Goal: Task Accomplishment & Management: Manage account settings

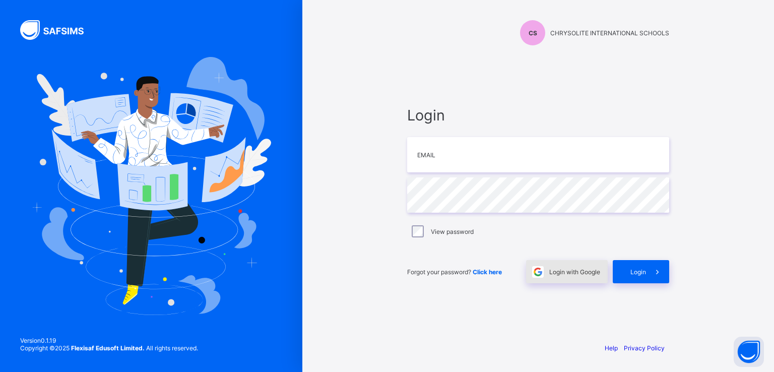
click at [562, 271] on span "Login with Google" at bounding box center [574, 272] width 51 height 8
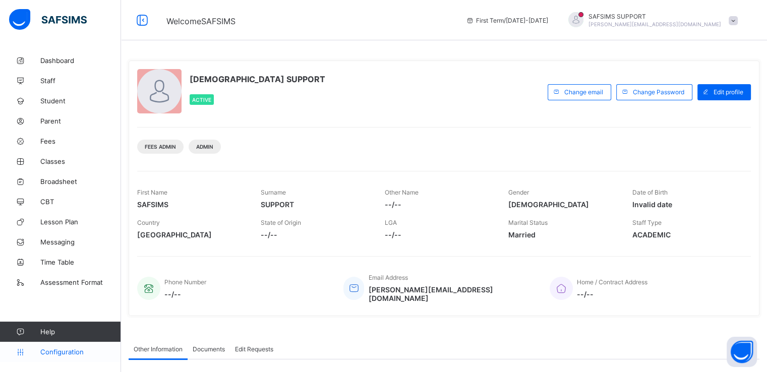
click at [59, 348] on span "Configuration" at bounding box center [80, 352] width 80 height 8
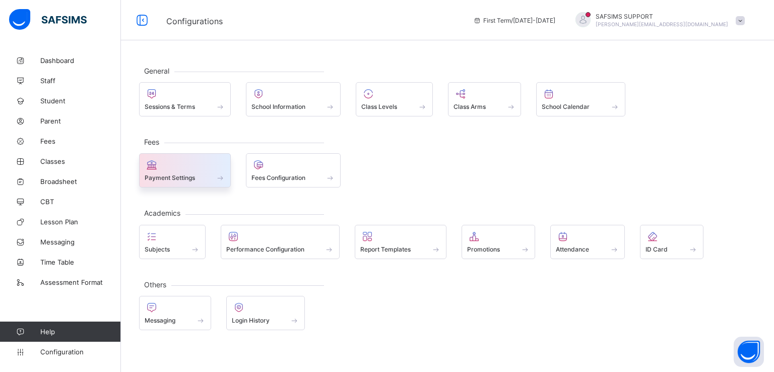
click at [194, 173] on div "Payment Settings" at bounding box center [185, 177] width 81 height 9
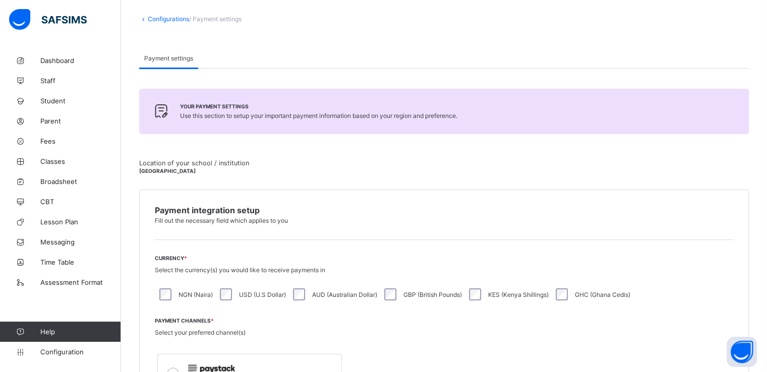
scroll to position [53, 0]
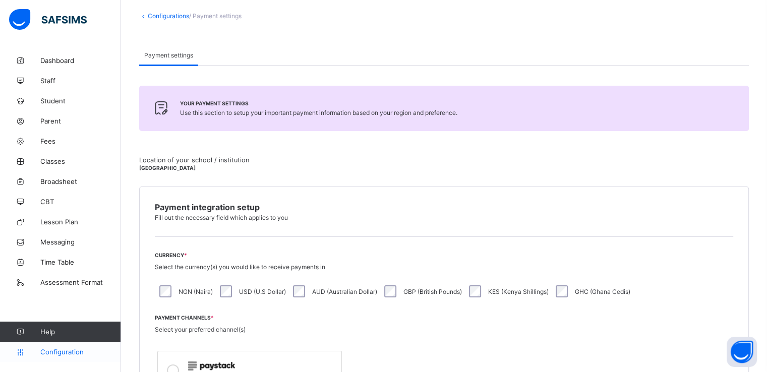
click at [48, 353] on span "Configuration" at bounding box center [80, 352] width 80 height 8
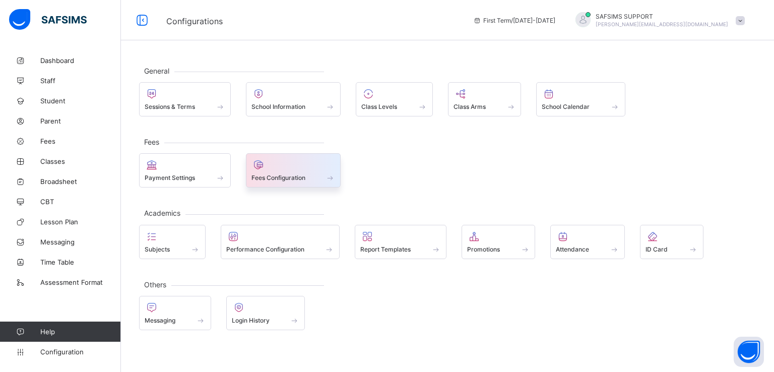
click at [290, 176] on span "Fees Configuration" at bounding box center [279, 178] width 54 height 8
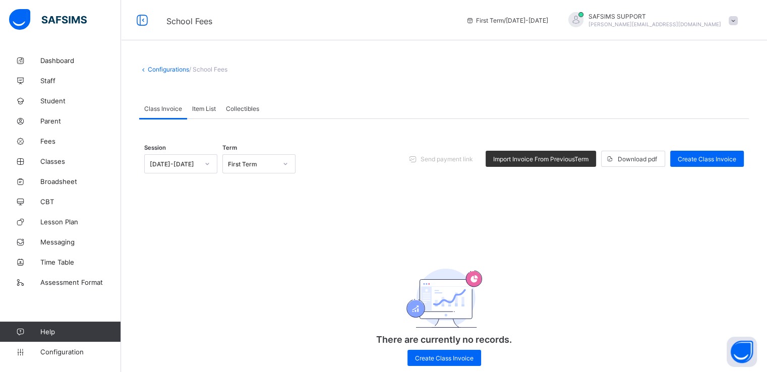
click at [207, 108] on span "Item List" at bounding box center [204, 109] width 24 height 8
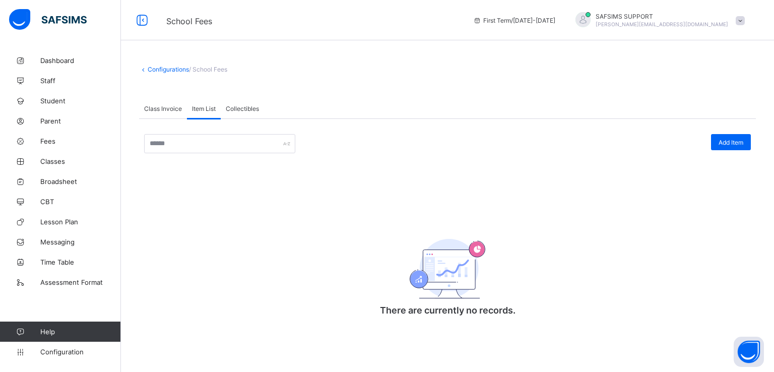
click at [236, 109] on span "Collectibles" at bounding box center [242, 109] width 33 height 8
click at [198, 111] on span "Item List" at bounding box center [204, 109] width 24 height 8
click at [162, 111] on span "Class Invoice" at bounding box center [163, 109] width 38 height 8
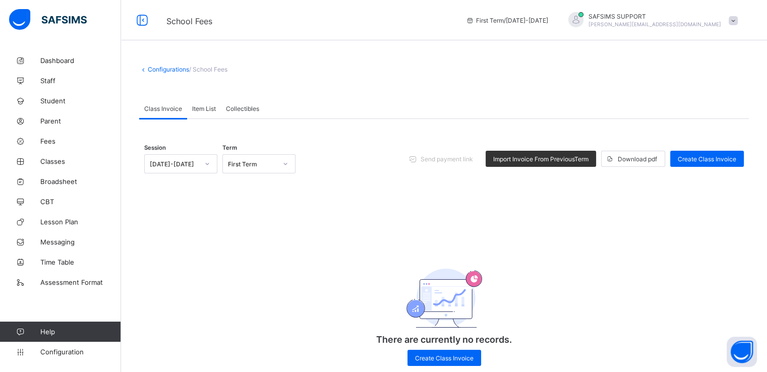
click at [198, 108] on span "Item List" at bounding box center [204, 109] width 24 height 8
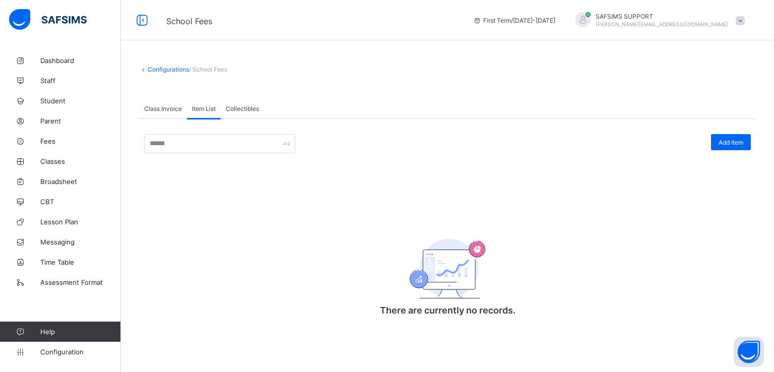
click at [157, 108] on span "Class Invoice" at bounding box center [163, 109] width 38 height 8
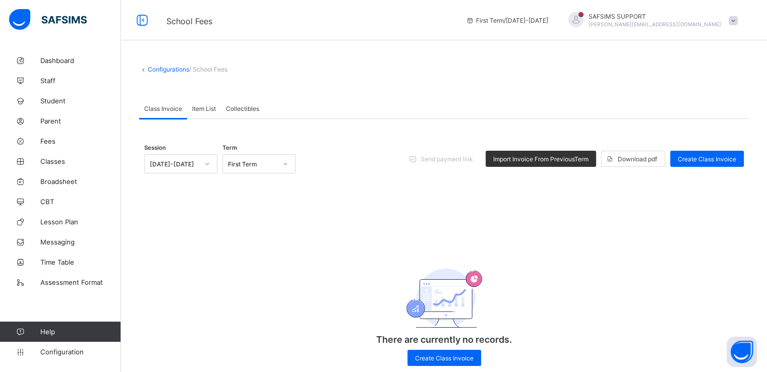
click at [193, 110] on span "Item List" at bounding box center [204, 109] width 24 height 8
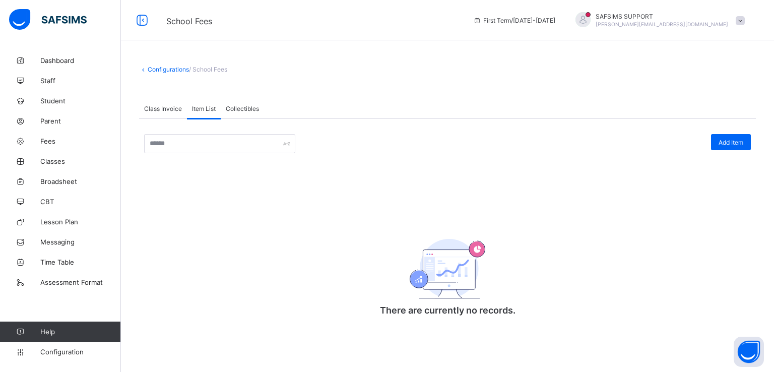
click at [157, 113] on div "Class Invoice" at bounding box center [163, 108] width 48 height 20
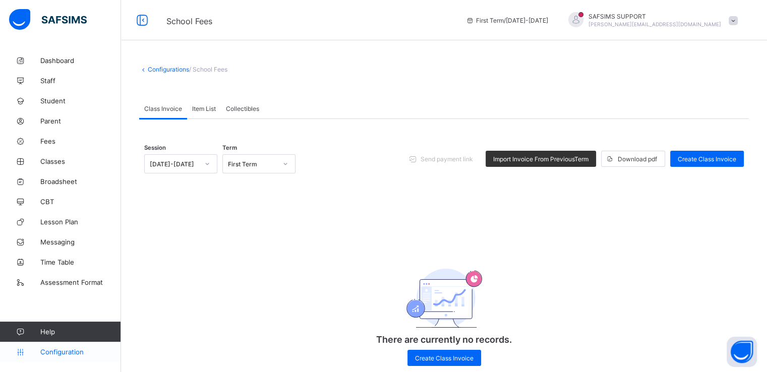
click at [54, 355] on link "Configuration" at bounding box center [60, 352] width 120 height 20
